Goal: Information Seeking & Learning: Learn about a topic

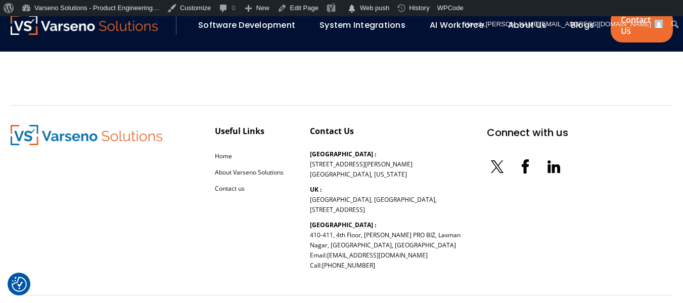
click at [287, 303] on div "© 2025 Varseno Solutions – Product Engineering & IT Services All rights reserve…" at bounding box center [342, 308] width 663 height 8
drag, startPoint x: 287, startPoint y: 271, endPoint x: 339, endPoint y: 272, distance: 51.6
click at [339, 303] on div "© 2025 Varseno Solutions – Product Engineering & IT Services All rights reserve…" at bounding box center [342, 308] width 663 height 8
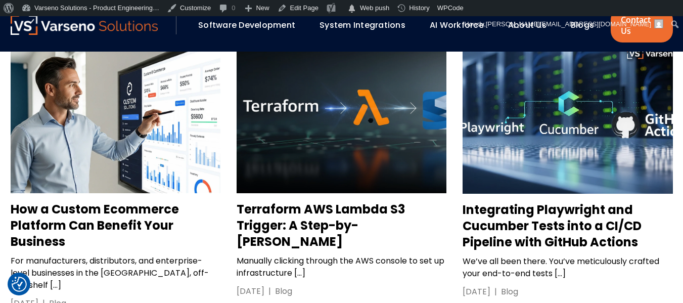
scroll to position [1008, 0]
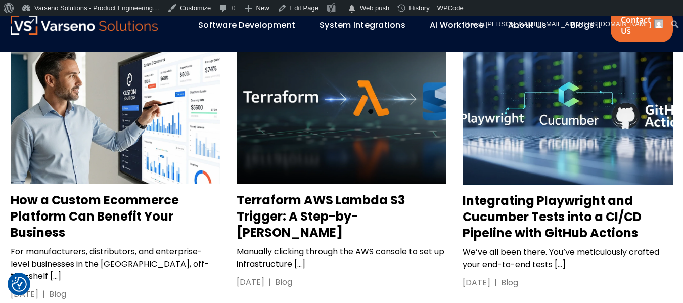
click at [65, 194] on h3 "How a Custom Ecommerce Platform Can Benefit Your Business" at bounding box center [116, 216] width 210 height 49
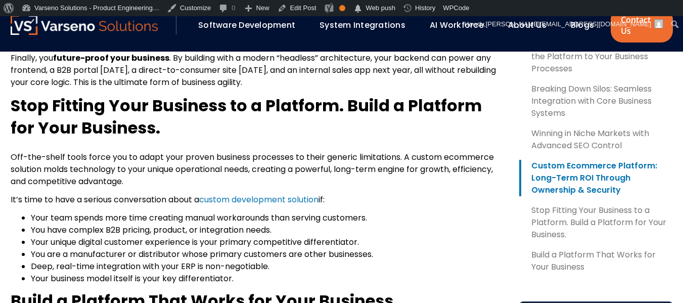
scroll to position [1495, 0]
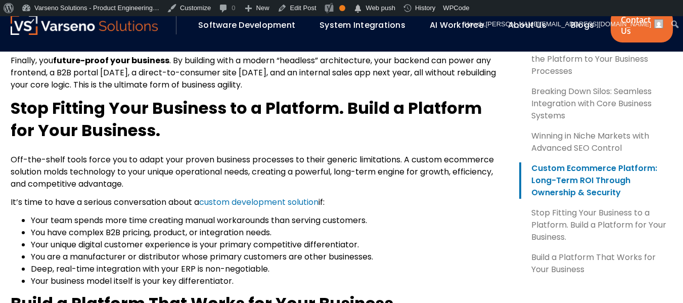
click at [256, 160] on p "Off-the-shelf tools force you to adapt your proven business processes to their …" at bounding box center [257, 172] width 493 height 36
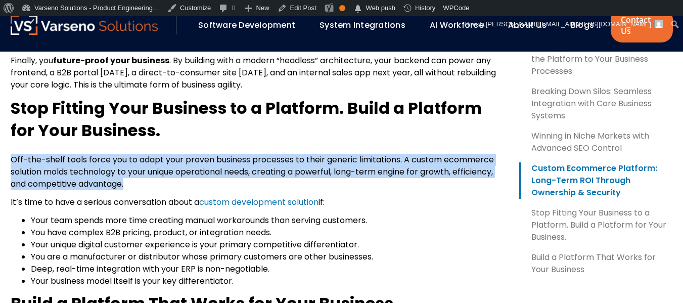
click at [256, 160] on p "Off-the-shelf tools force you to adapt your proven business processes to their …" at bounding box center [257, 172] width 493 height 36
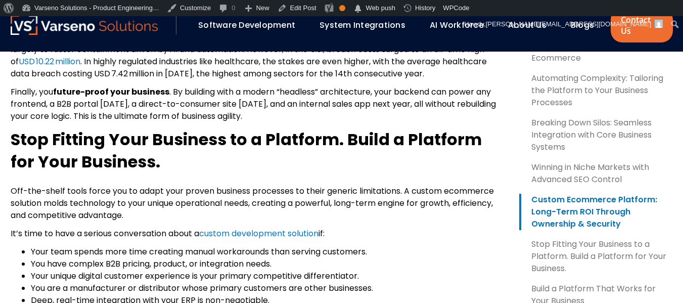
scroll to position [1462, 0]
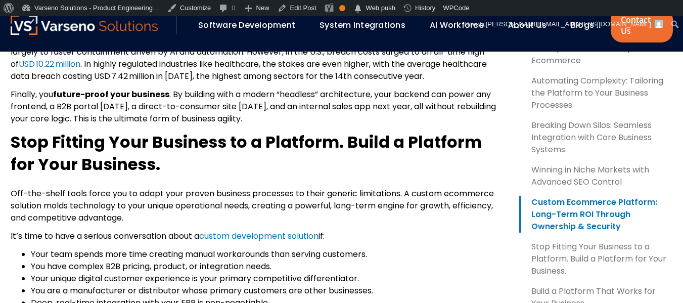
click at [216, 188] on p "Off-the-shelf tools force you to adapt your proven business processes to their …" at bounding box center [257, 206] width 493 height 36
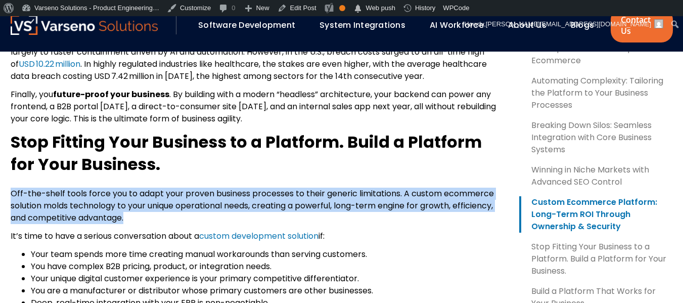
click at [216, 188] on p "Off-the-shelf tools force you to adapt your proven business processes to their …" at bounding box center [257, 206] width 493 height 36
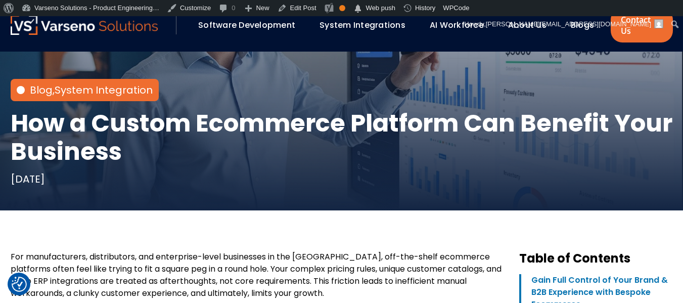
scroll to position [186, 0]
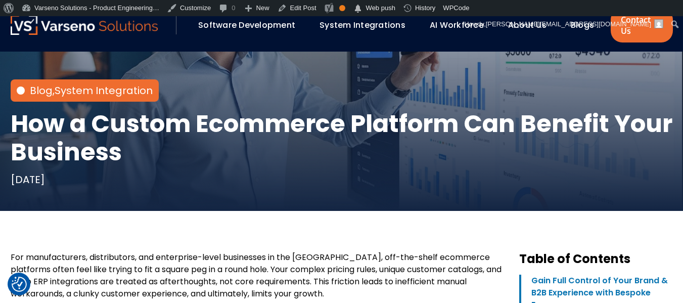
click at [231, 27] on div "Software Development" at bounding box center [251, 25] width 116 height 17
click at [218, 22] on link "Software Development" at bounding box center [246, 25] width 97 height 12
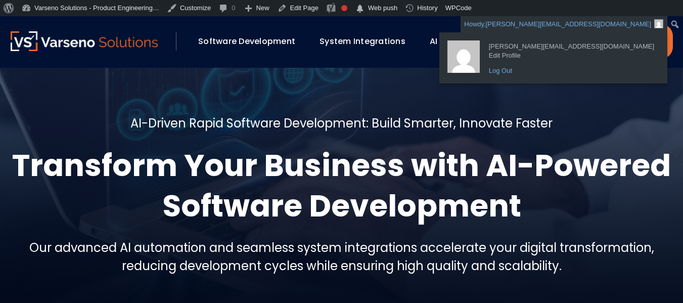
click at [581, 64] on link "Log Out" at bounding box center [572, 70] width 176 height 13
